Goal: Obtain resource: Download file/media

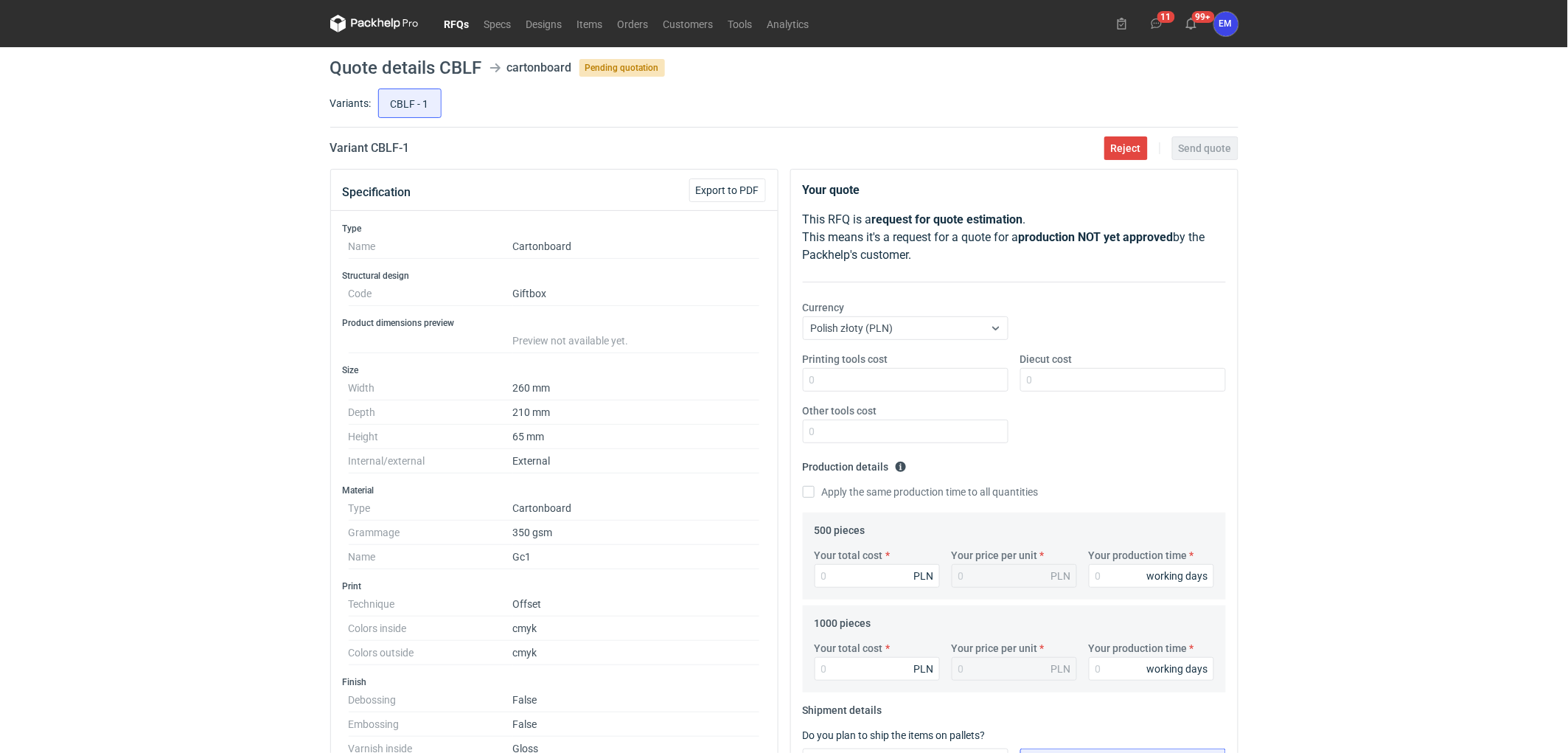
click at [384, 25] on icon at bounding box center [380, 22] width 6 height 9
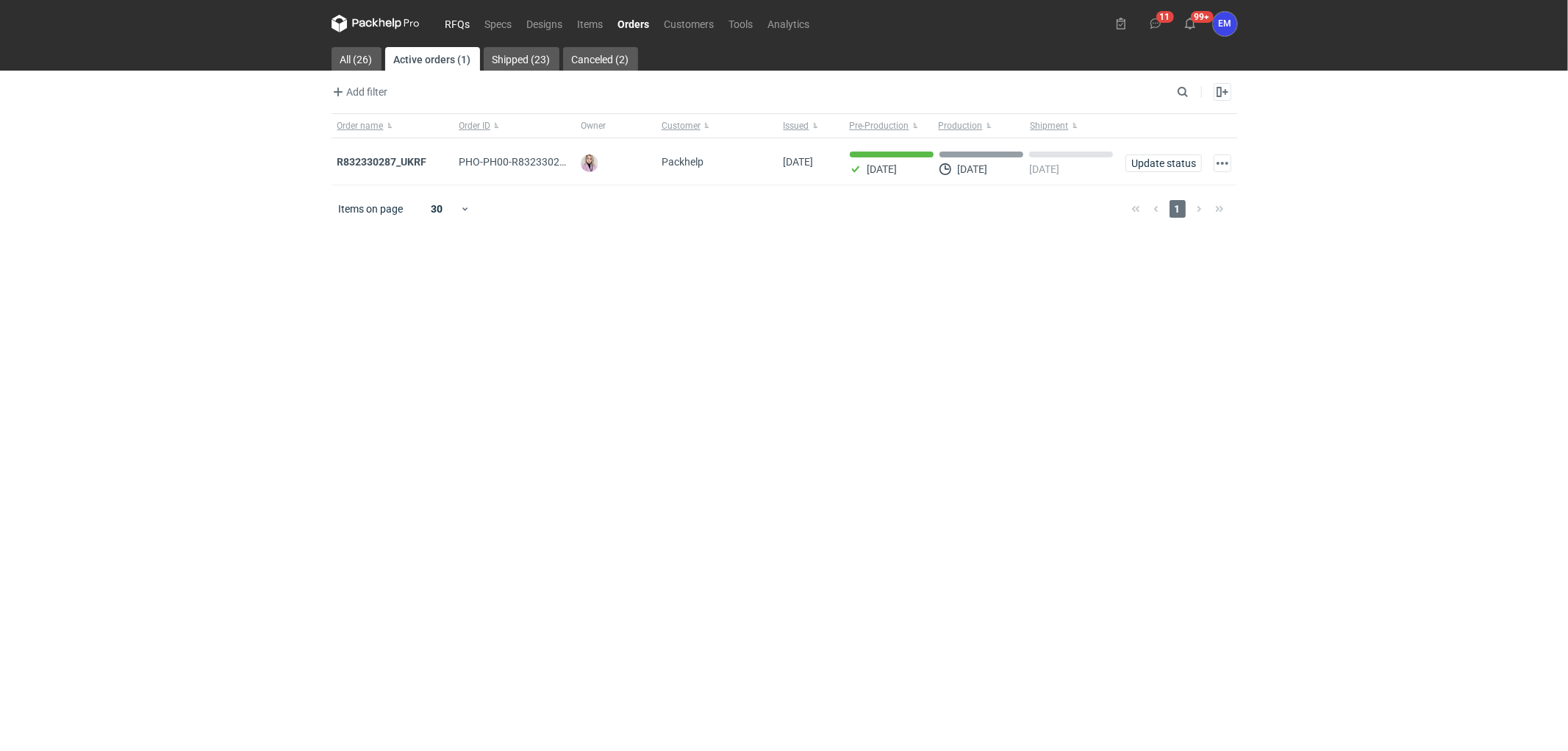
click at [457, 23] on link "RFQs" at bounding box center [458, 24] width 40 height 18
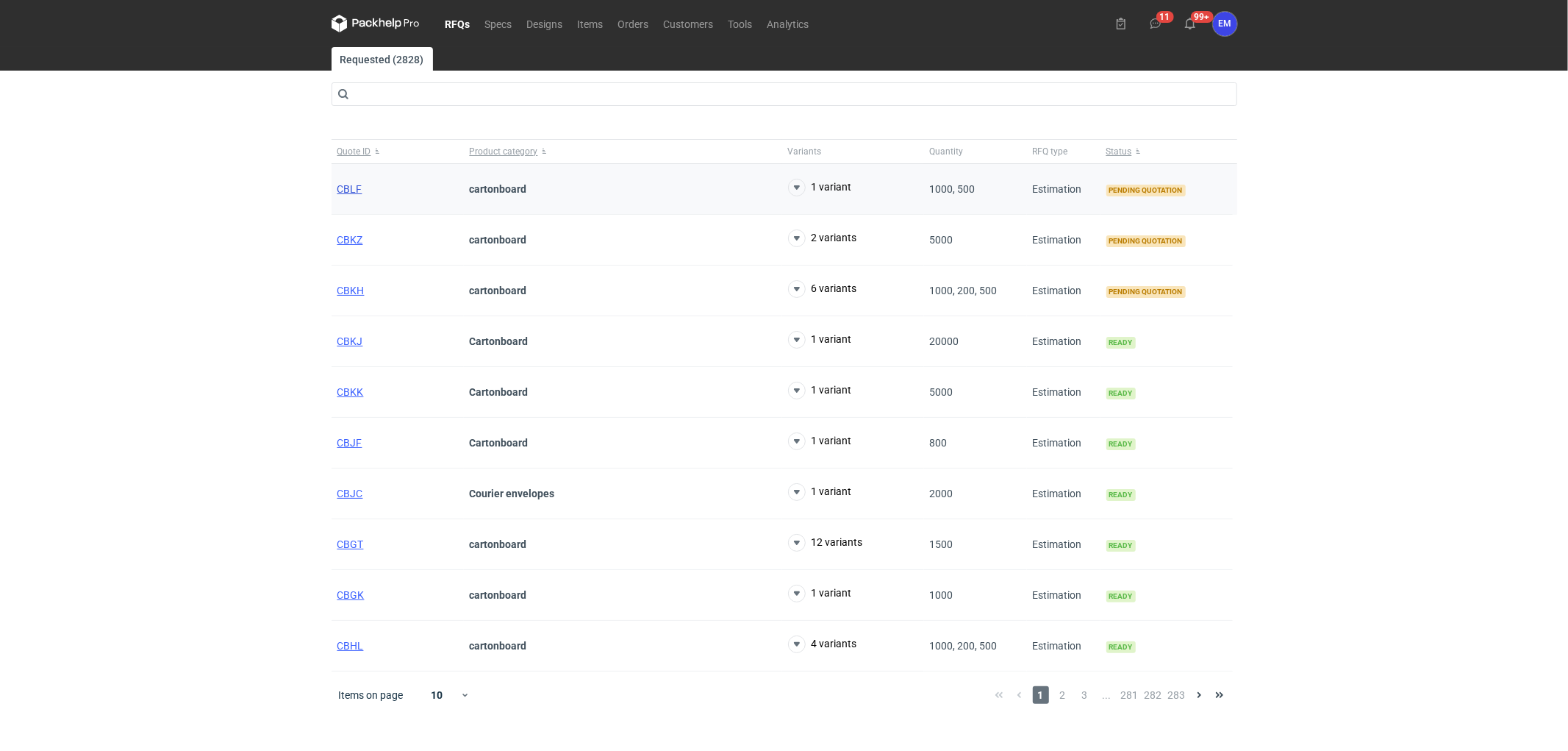
click at [357, 191] on span "CBLF" at bounding box center [350, 189] width 25 height 12
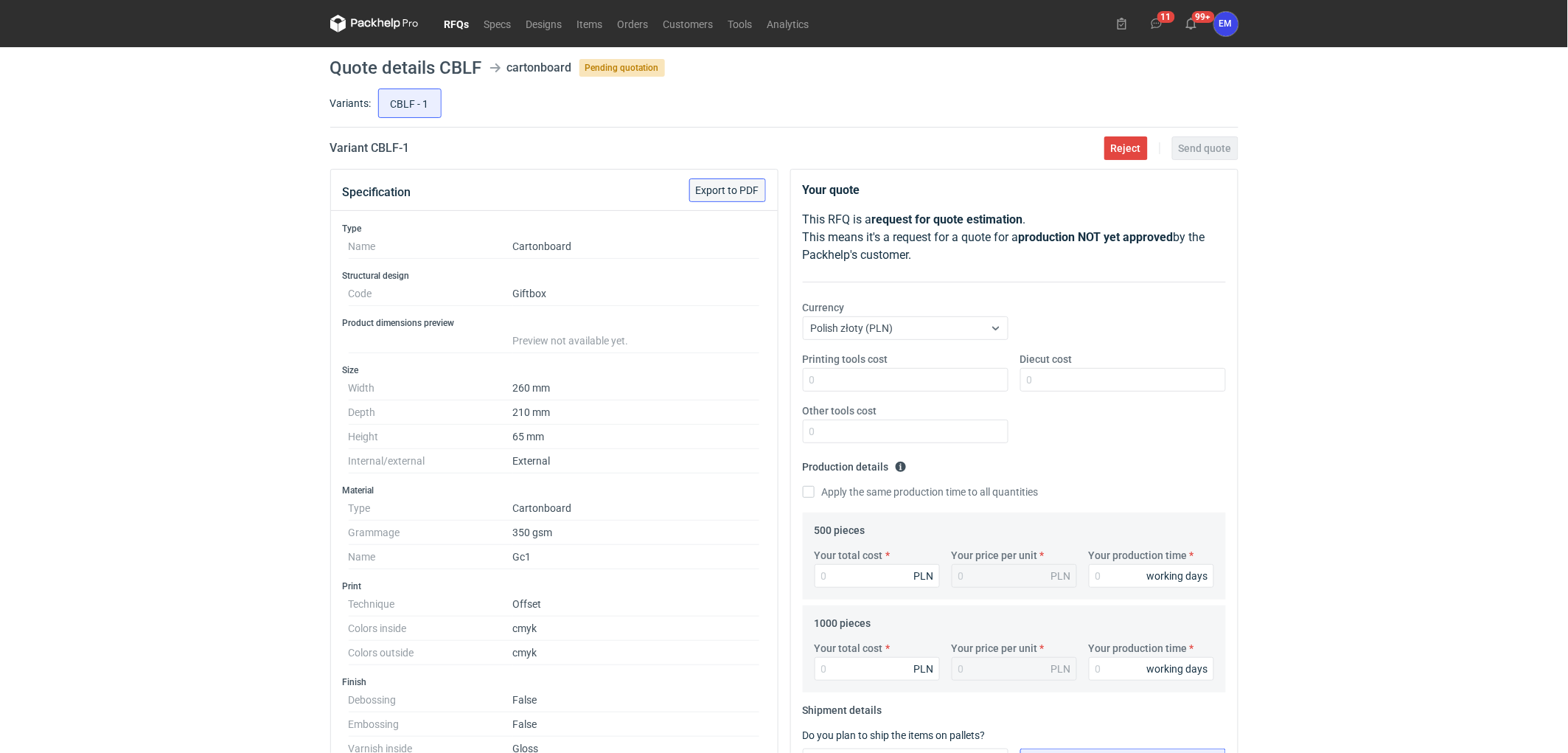
click at [740, 189] on span "Export to PDF" at bounding box center [727, 189] width 64 height 10
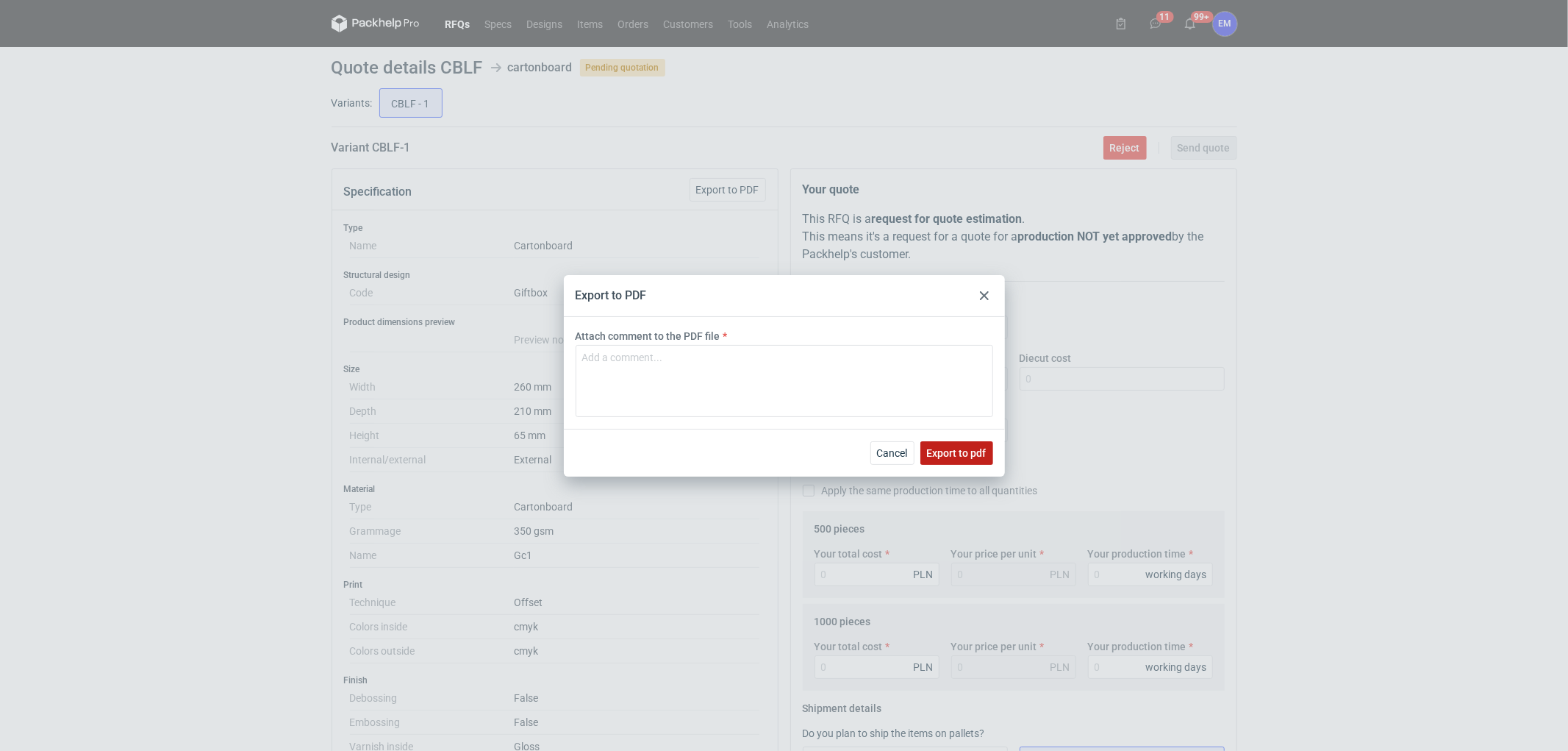
click at [957, 455] on span "Export to pdf" at bounding box center [957, 452] width 60 height 10
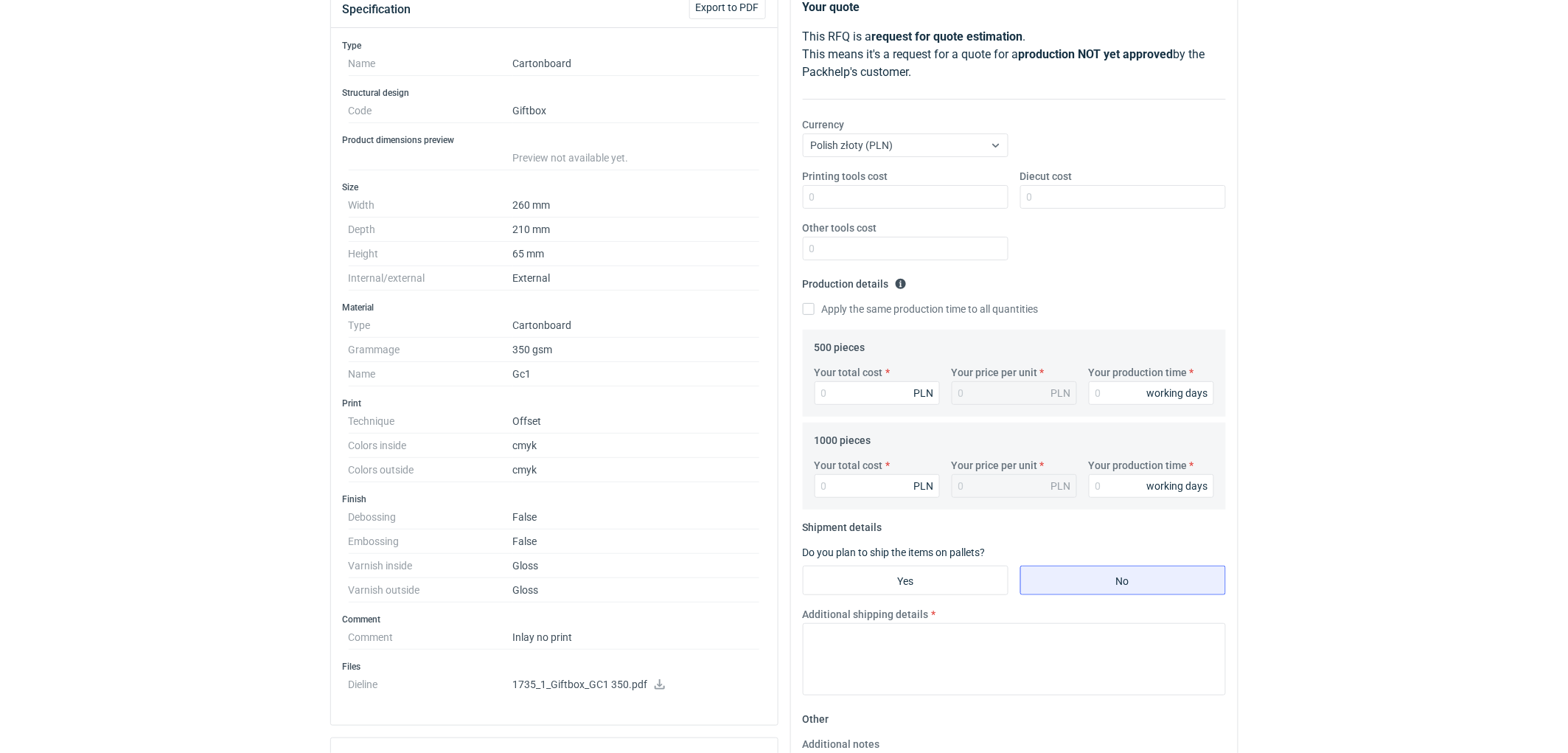
scroll to position [327, 0]
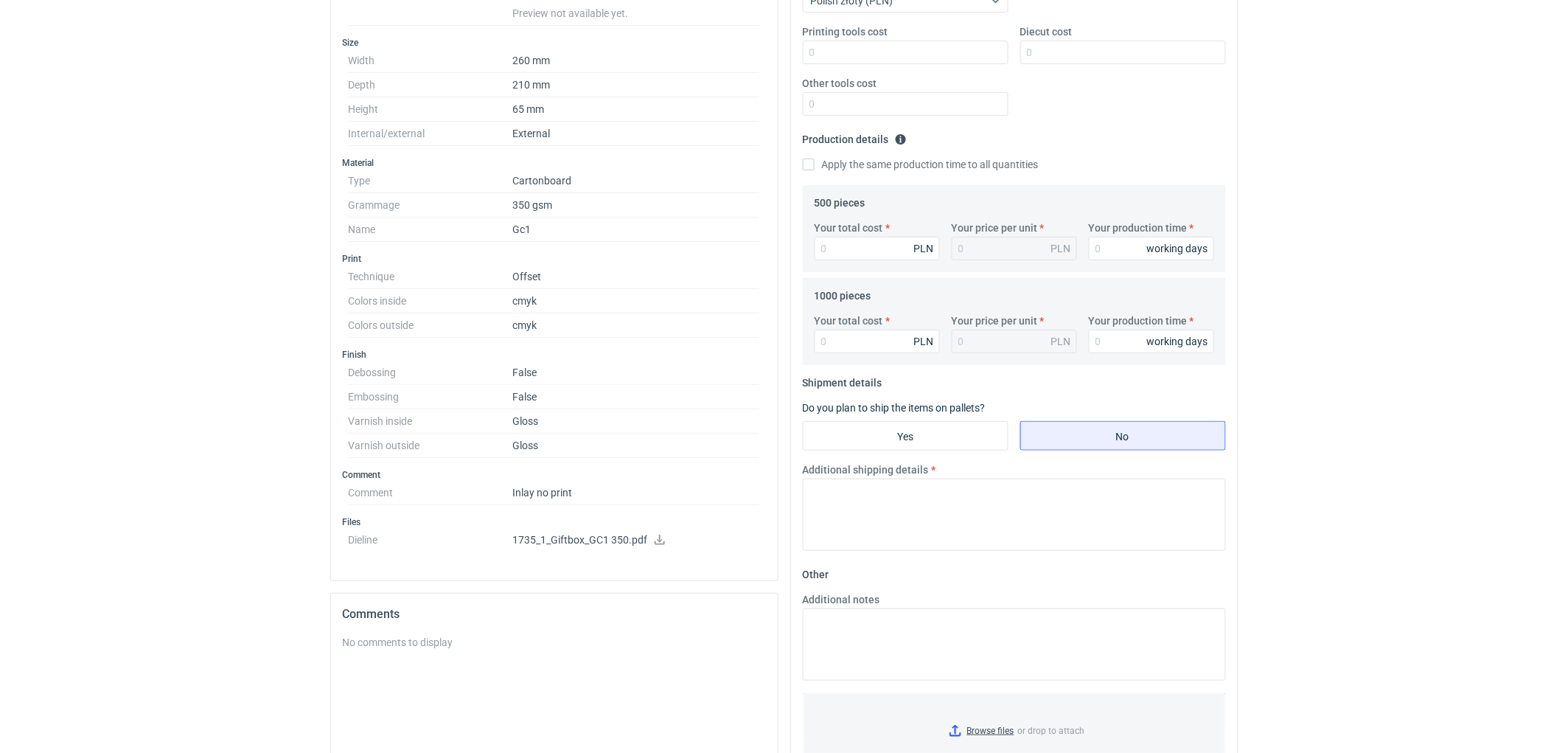
click at [656, 542] on icon at bounding box center [659, 539] width 12 height 10
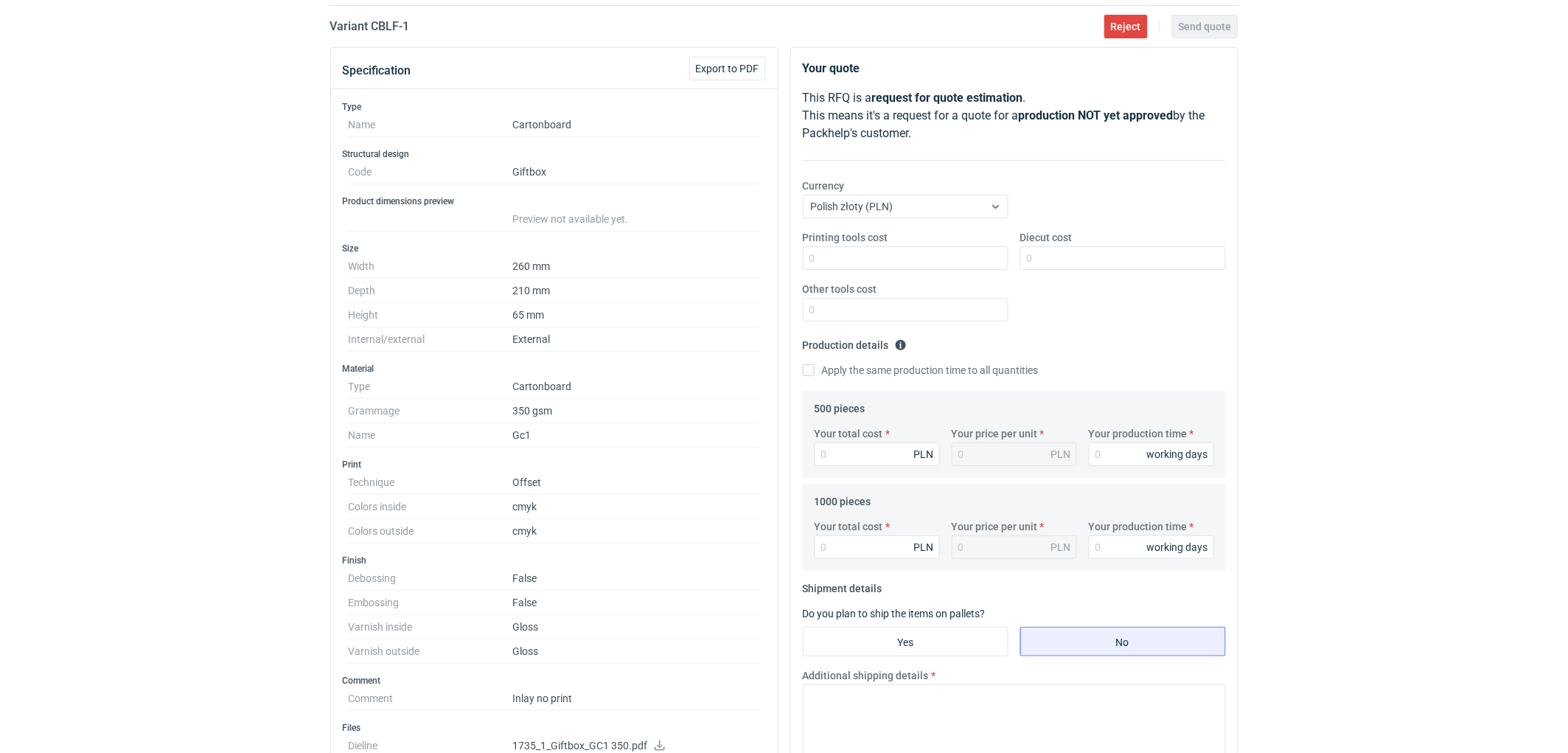
scroll to position [0, 0]
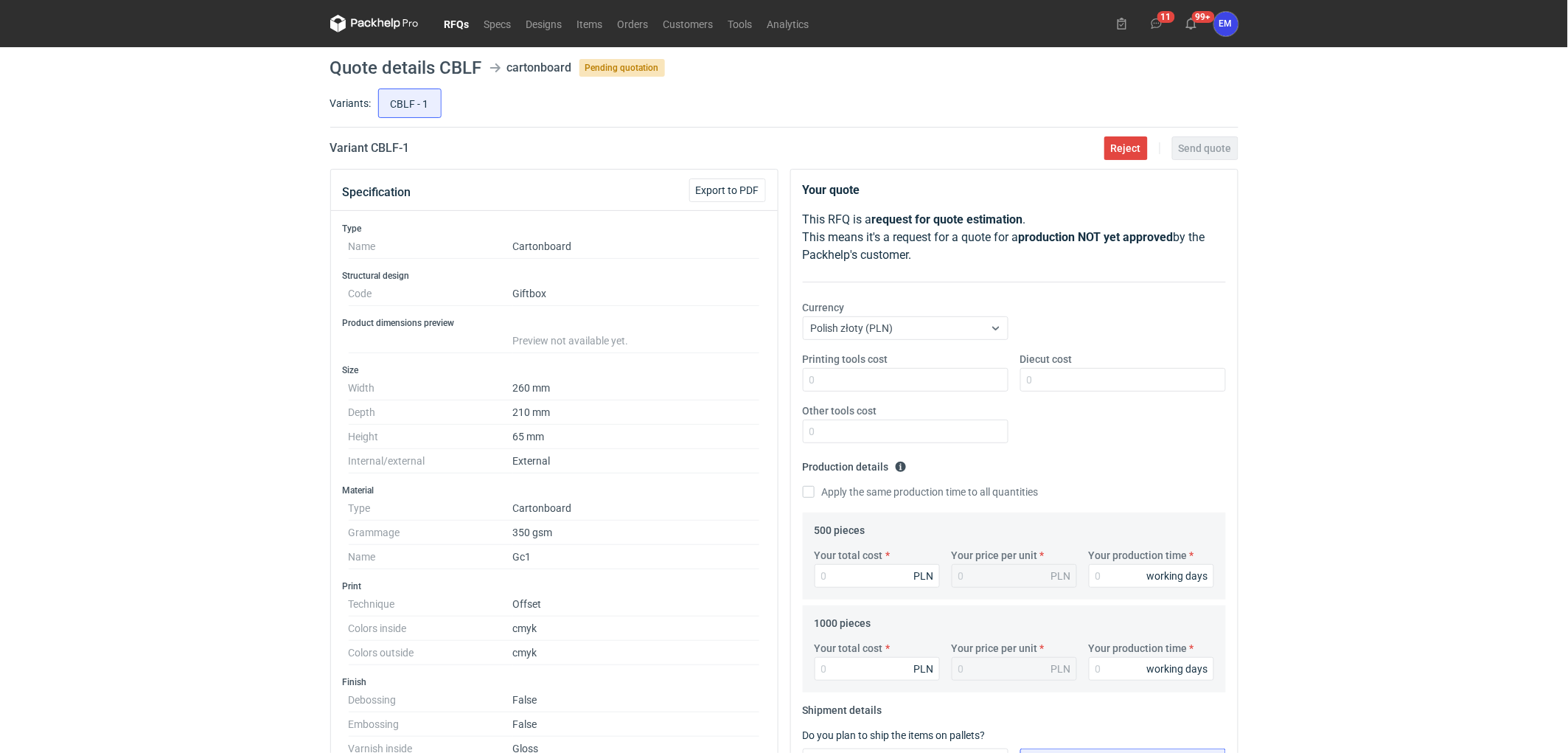
drag, startPoint x: 124, startPoint y: 340, endPoint x: 134, endPoint y: 371, distance: 32.6
click at [130, 341] on div "RFQs Specs Designs Items Orders Customers Tools Analytics 11 99+ EM Ewelina Mac…" at bounding box center [784, 376] width 1568 height 753
